Goal: Check status

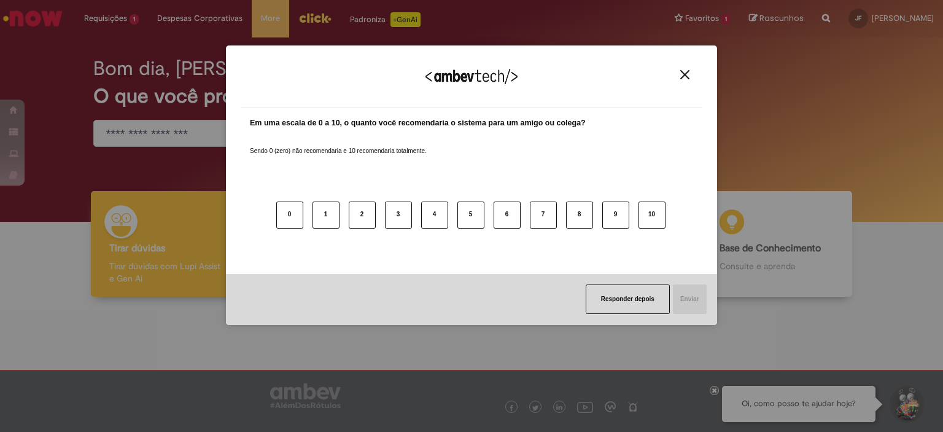
click at [681, 71] on img "Close" at bounding box center [684, 74] width 9 height 9
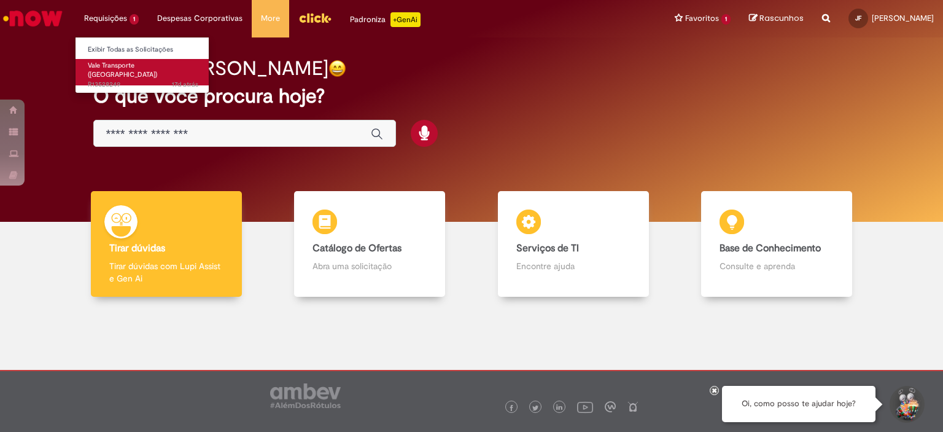
click at [123, 65] on span "Vale Transporte ([GEOGRAPHIC_DATA])" at bounding box center [122, 70] width 69 height 19
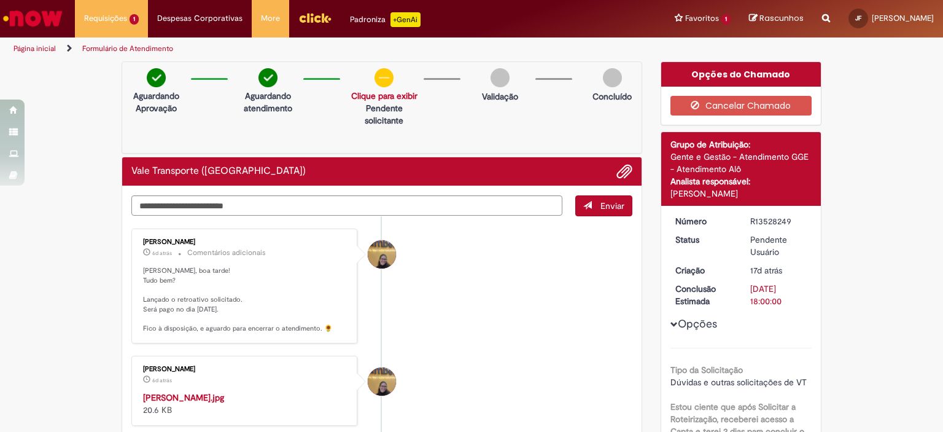
scroll to position [123, 0]
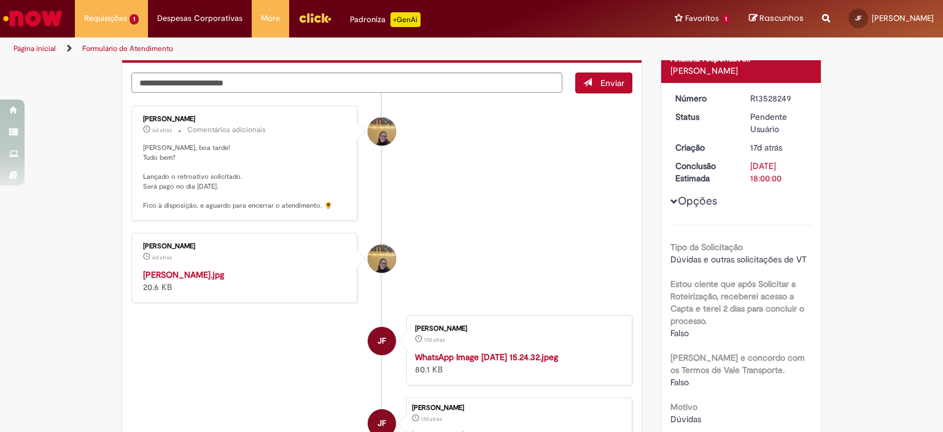
click at [188, 276] on strong "[PERSON_NAME].jpg" at bounding box center [183, 274] width 81 height 11
click at [253, 268] on img "Histórico de tíquete" at bounding box center [245, 268] width 204 height 0
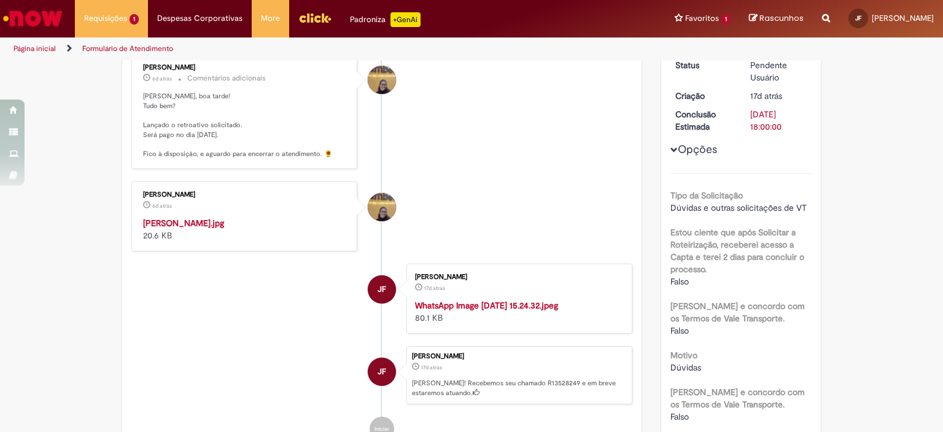
scroll to position [0, 0]
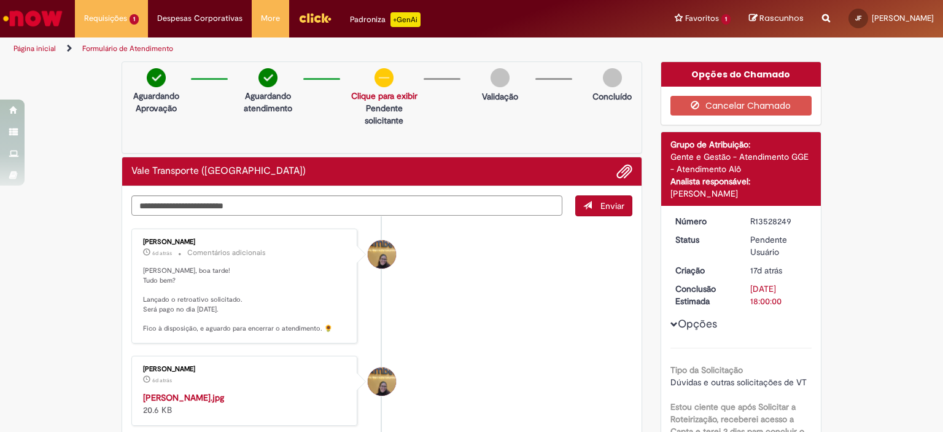
click at [395, 93] on link "Clique para exibir" at bounding box center [384, 95] width 66 height 11
click at [400, 123] on p "Solicitação aprovada" at bounding box center [381, 120] width 77 height 12
click at [567, 124] on div "Aguardando Aprovação Aguardando atendimento Solicitação aprovada Clique para ex…" at bounding box center [382, 107] width 521 height 92
click at [359, 203] on textarea "Digite sua mensagem aqui..." at bounding box center [346, 205] width 431 height 21
type textarea "**********"
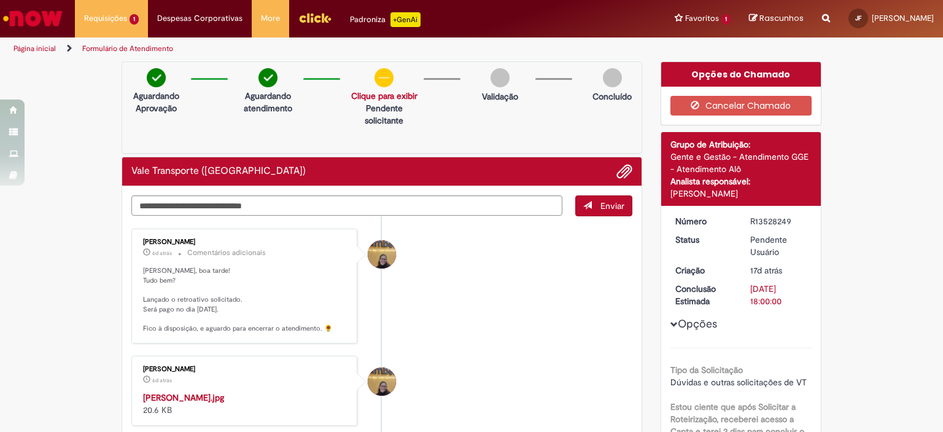
click at [605, 200] on span "Enviar" at bounding box center [612, 205] width 24 height 11
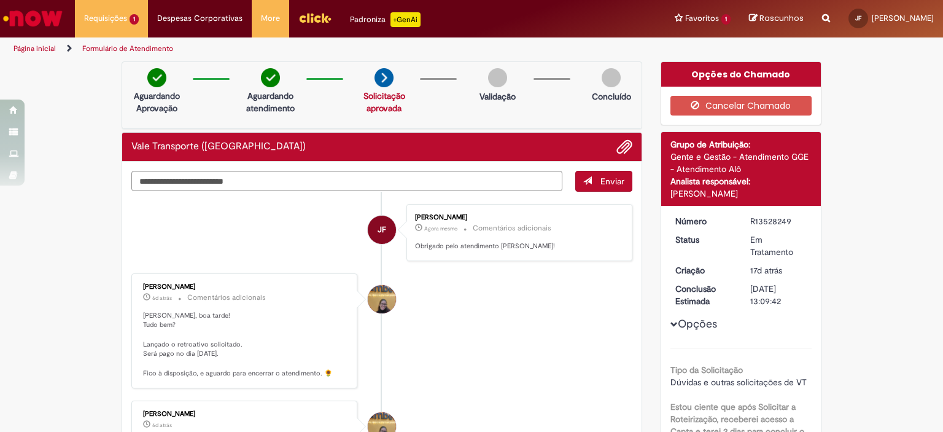
scroll to position [123, 0]
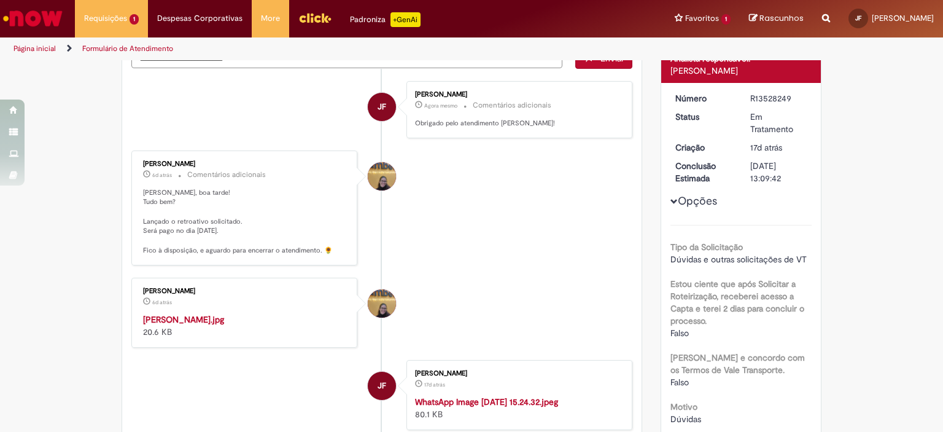
click at [383, 181] on div "Amanda De Campos Gomes Do Nascimento" at bounding box center [382, 176] width 28 height 28
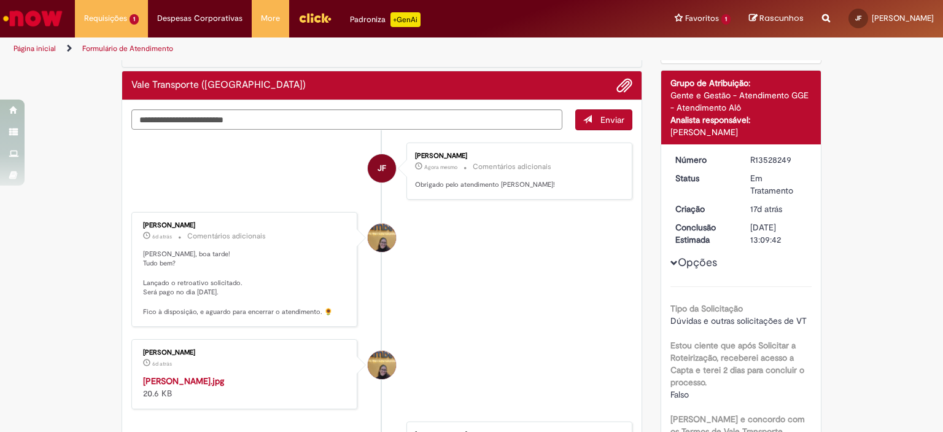
scroll to position [0, 0]
